Goal: Task Accomplishment & Management: Manage account settings

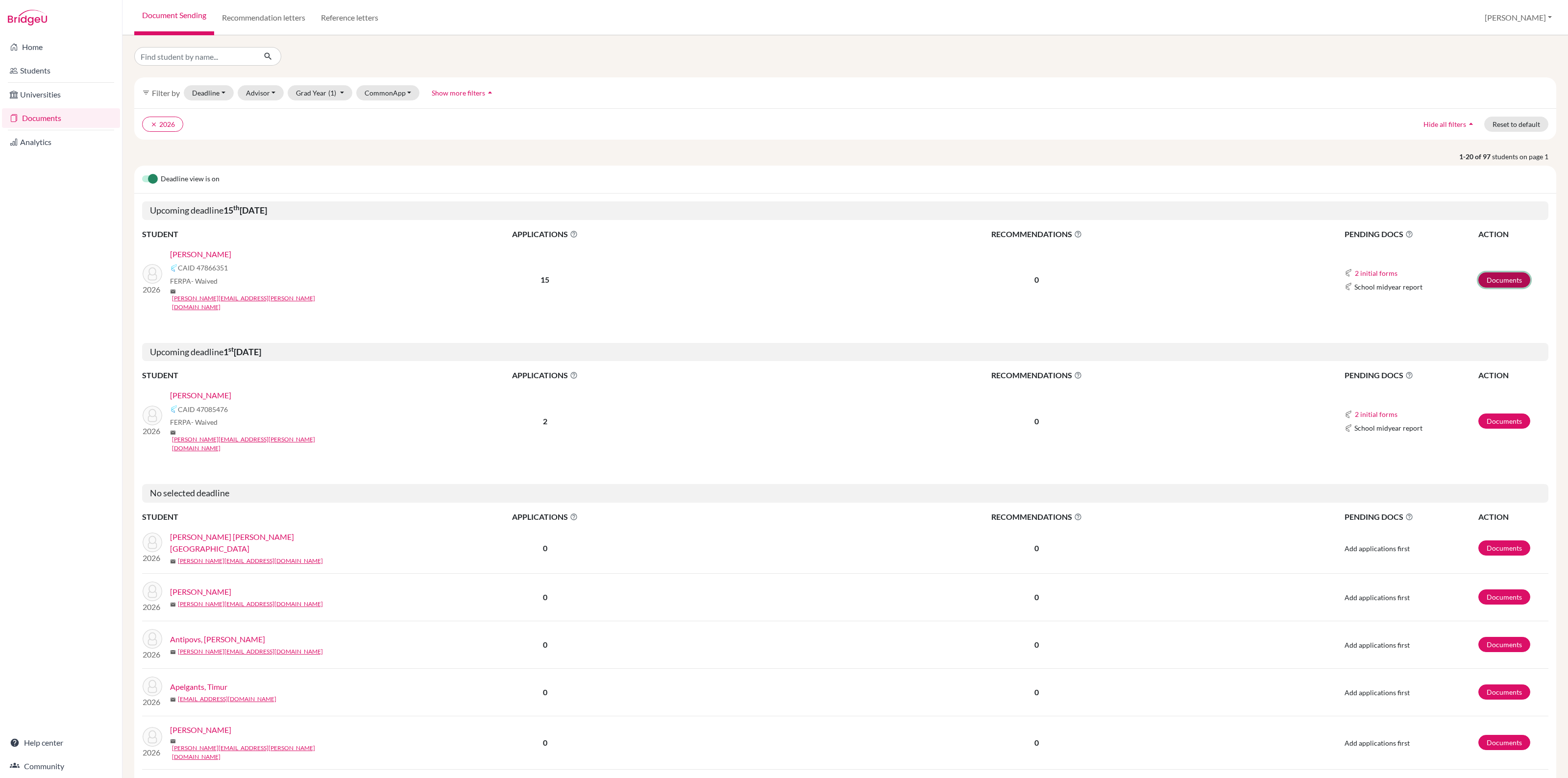
click at [1490, 272] on link "Documents" at bounding box center [1503, 280] width 52 height 15
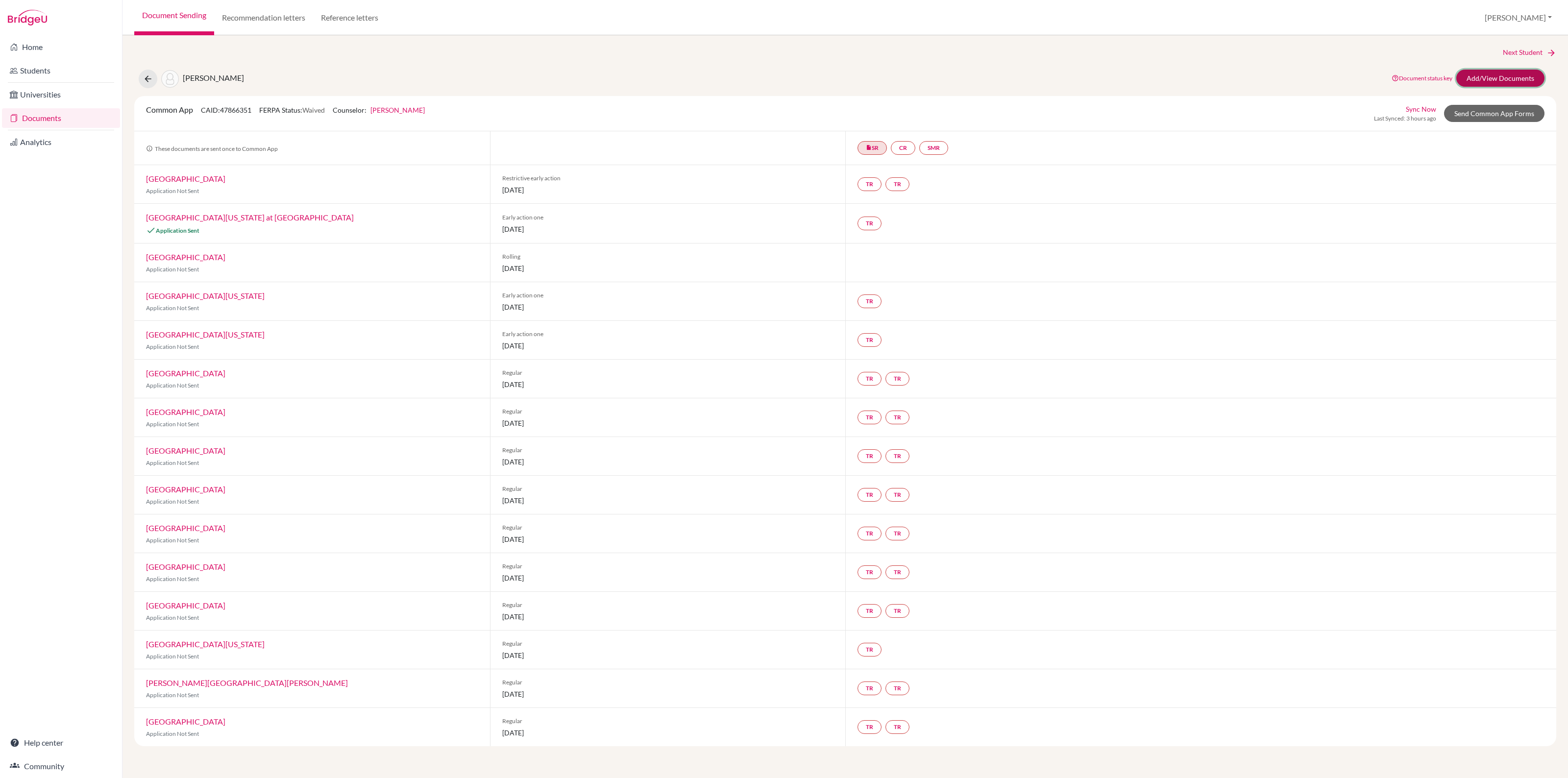
click at [1494, 69] on link "Add/View Documents" at bounding box center [1500, 78] width 88 height 17
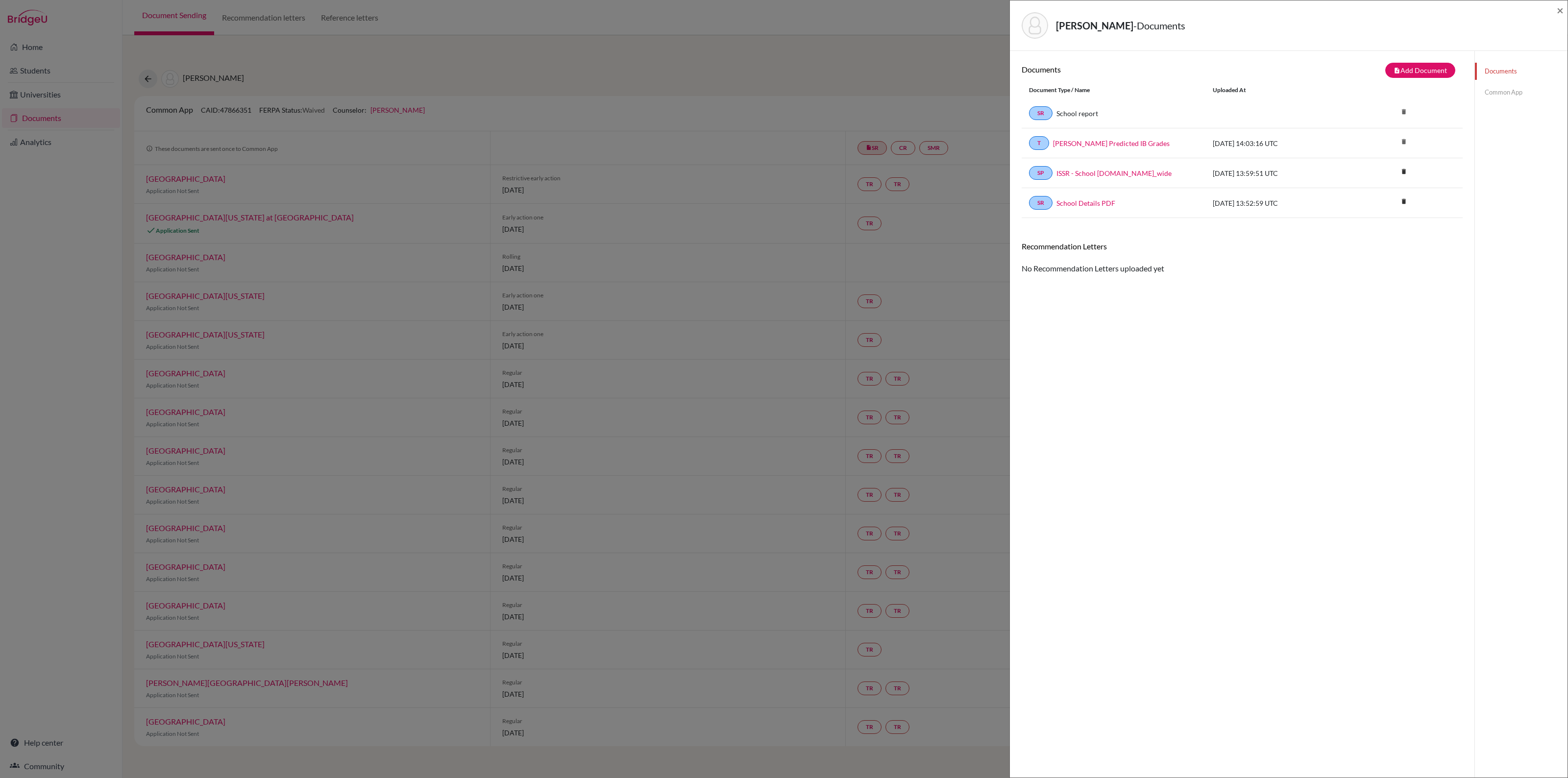
click at [1494, 91] on link "Common App" at bounding box center [1520, 92] width 92 height 17
